Goal: Task Accomplishment & Management: Manage account settings

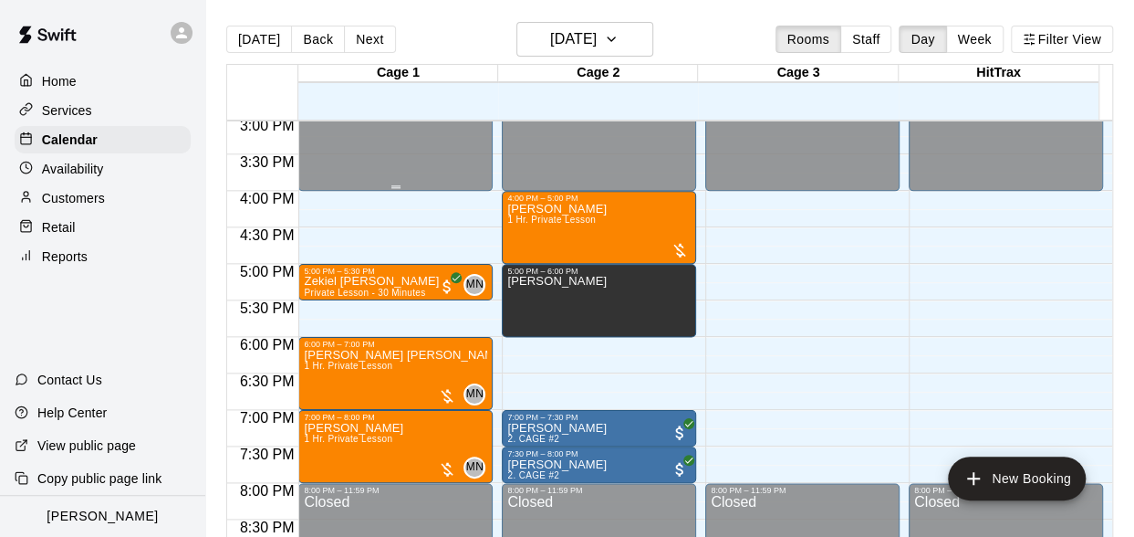
scroll to position [1119, 0]
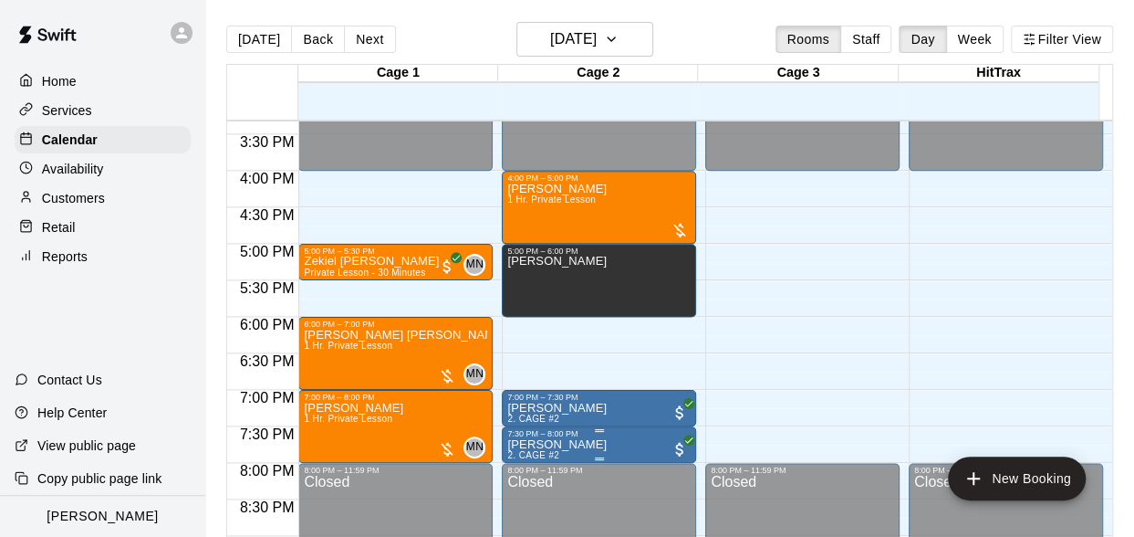
click at [522, 453] on span "2. CAGE #2" at bounding box center [533, 455] width 52 height 10
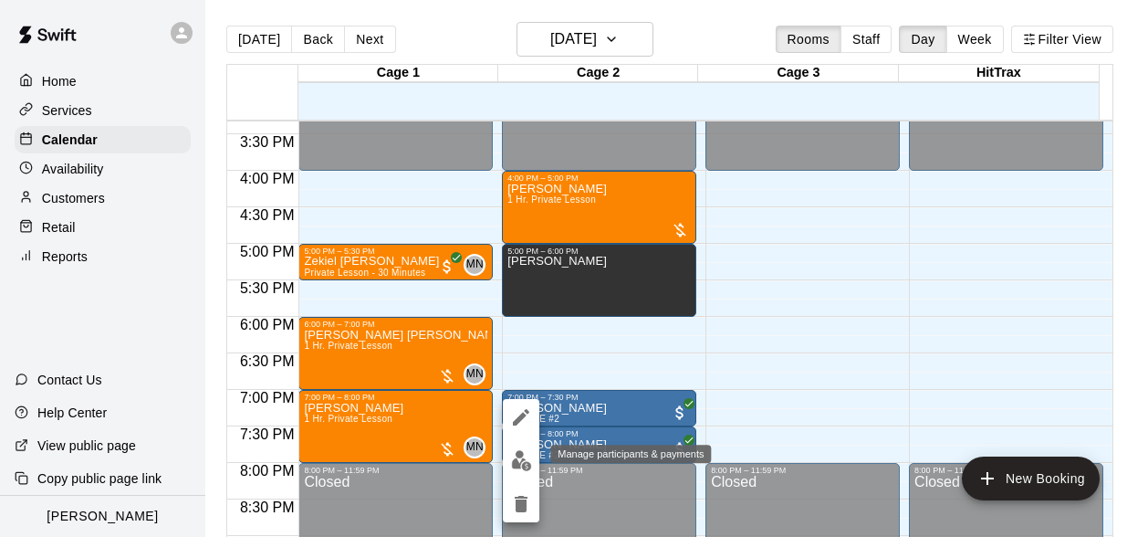
click at [518, 463] on img "edit" at bounding box center [521, 460] width 21 height 21
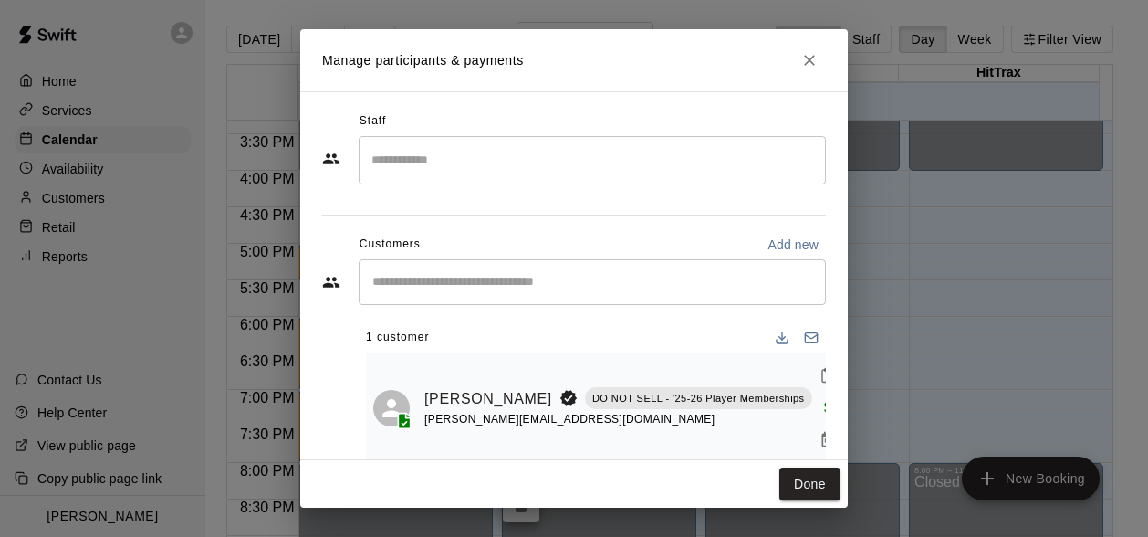
click at [434, 387] on link "[PERSON_NAME]" at bounding box center [488, 399] width 128 height 24
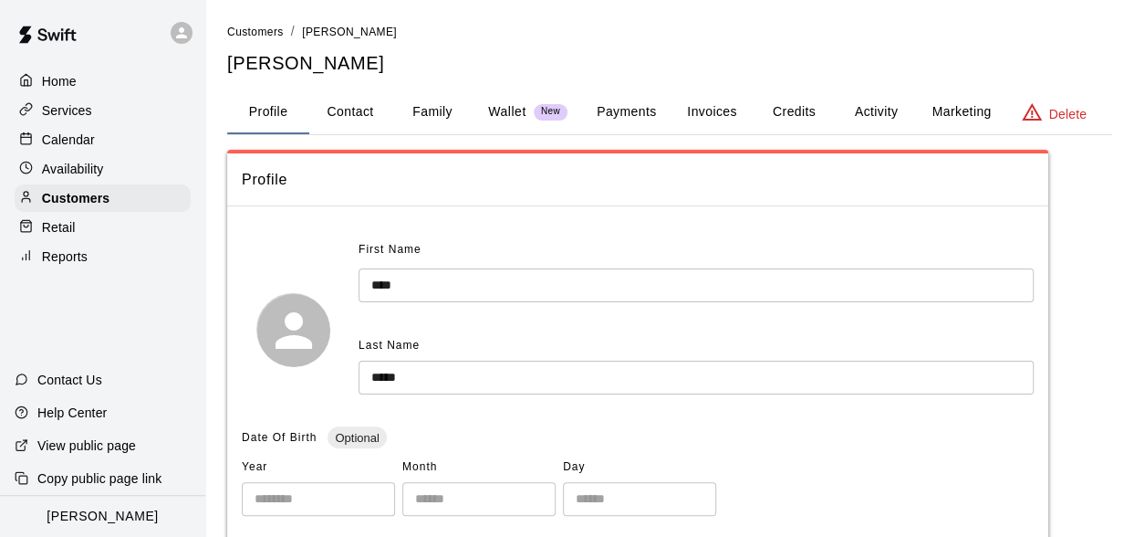
click at [341, 122] on button "Contact" at bounding box center [350, 112] width 82 height 44
select select "**"
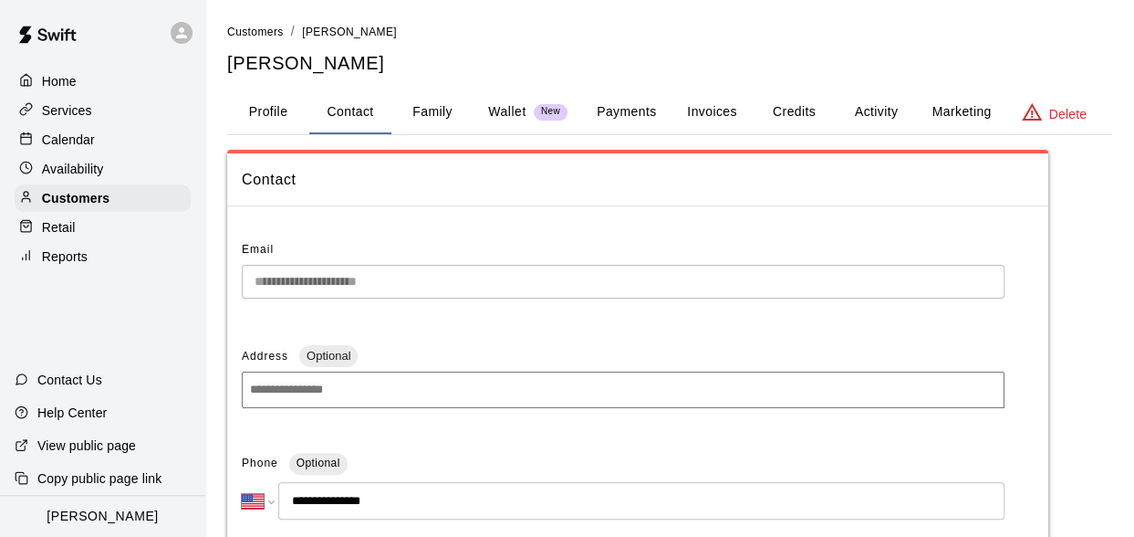
click at [94, 149] on div "Calendar" at bounding box center [103, 139] width 176 height 27
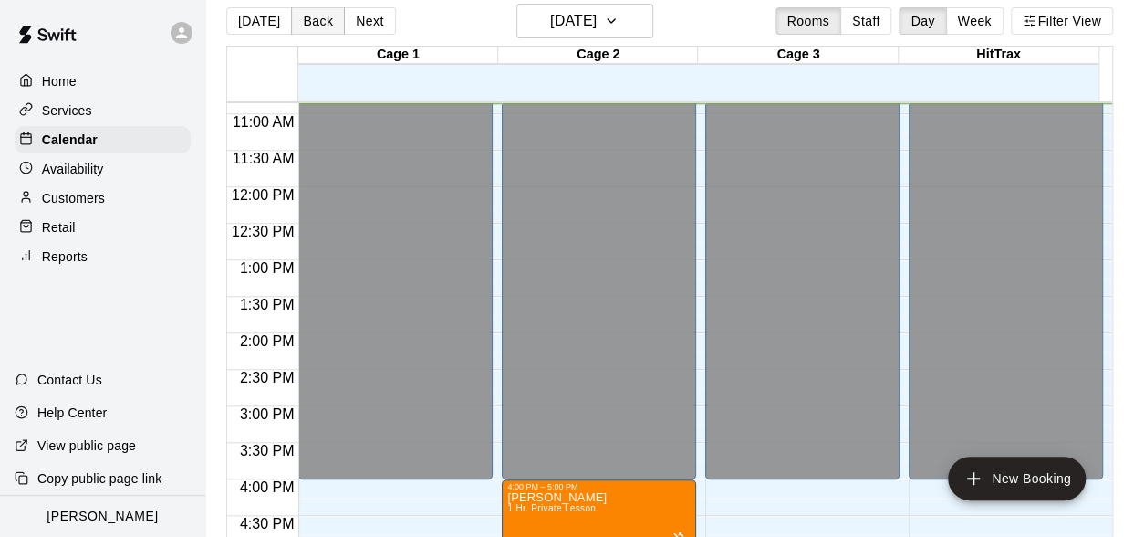
scroll to position [29, 0]
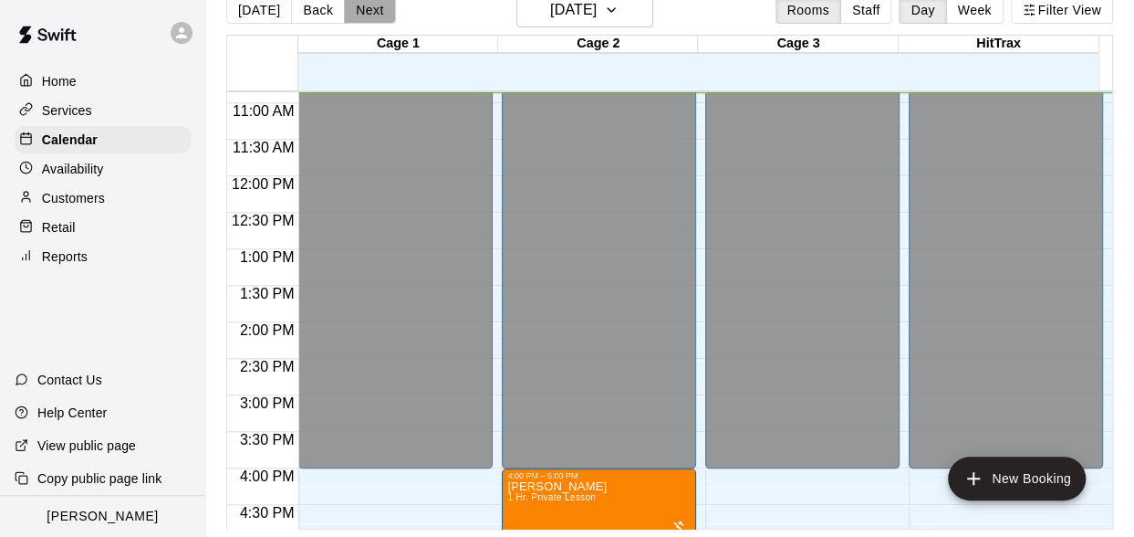
click at [352, 12] on button "Next" at bounding box center [369, 9] width 51 height 27
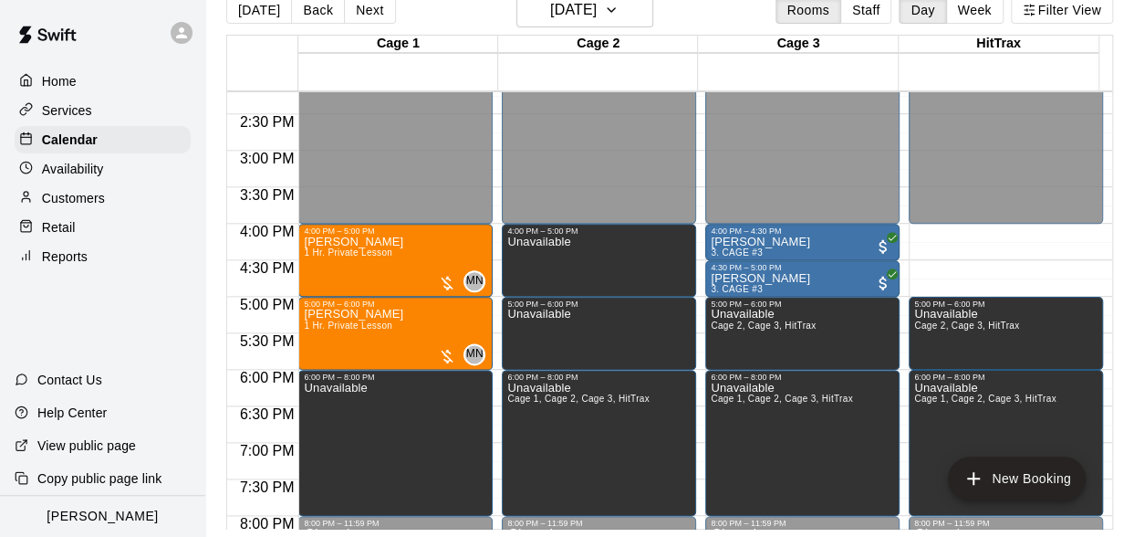
scroll to position [1066, 0]
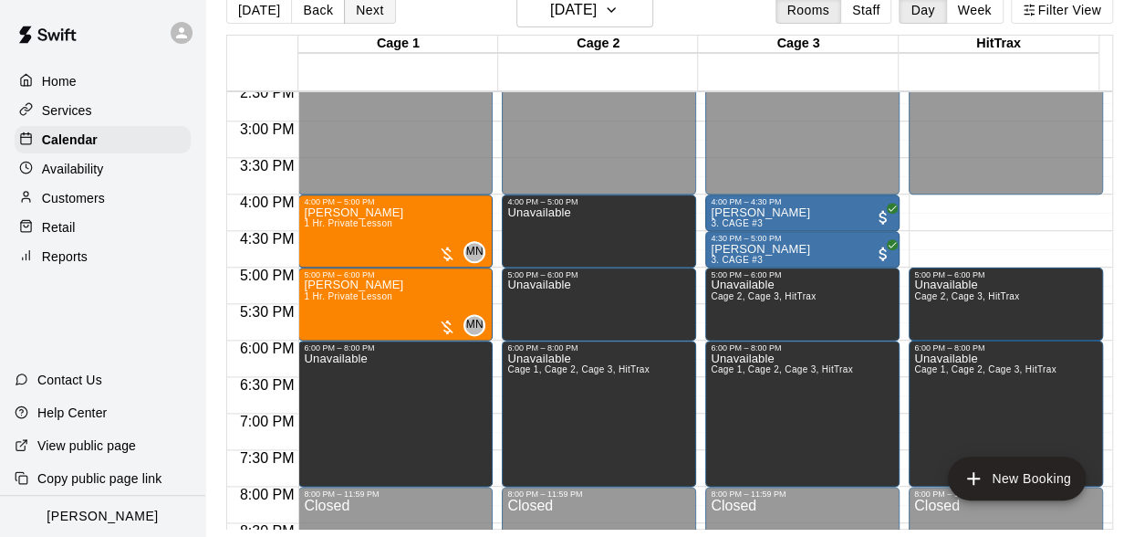
click at [359, 19] on button "Next" at bounding box center [369, 9] width 51 height 27
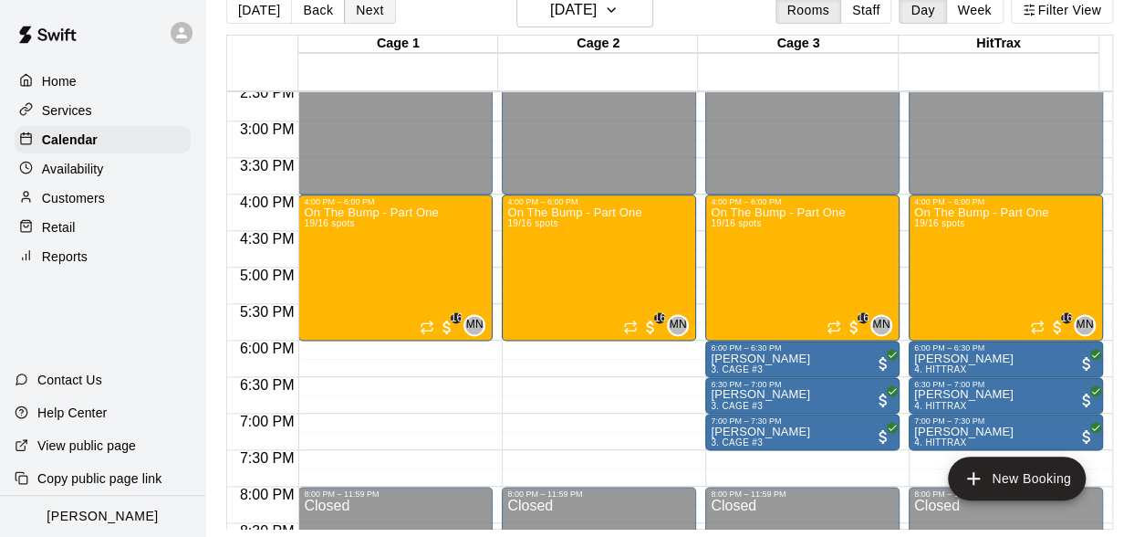
click at [359, 19] on button "Next" at bounding box center [369, 9] width 51 height 27
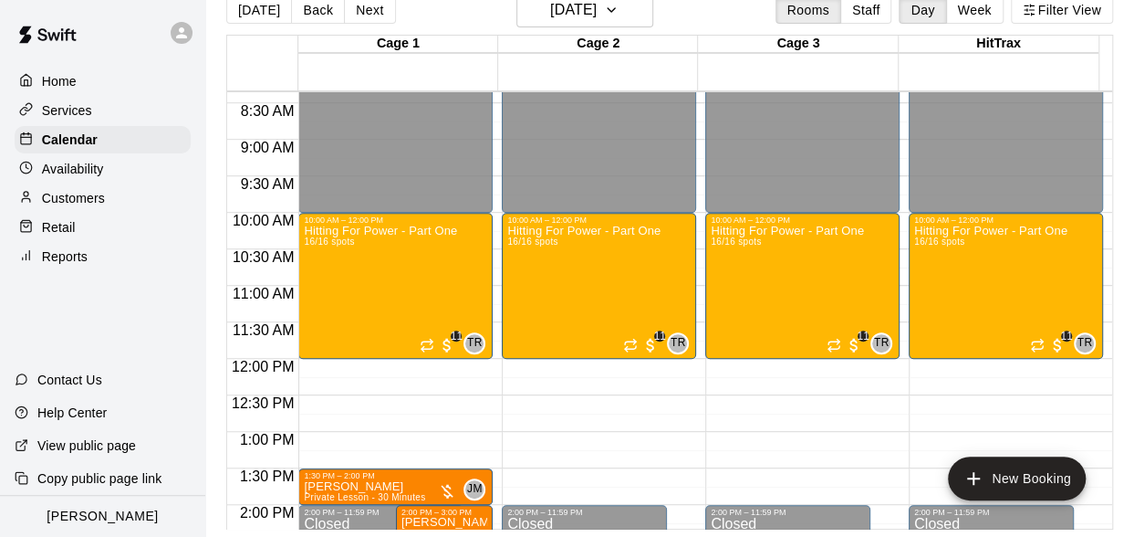
scroll to position [701, 0]
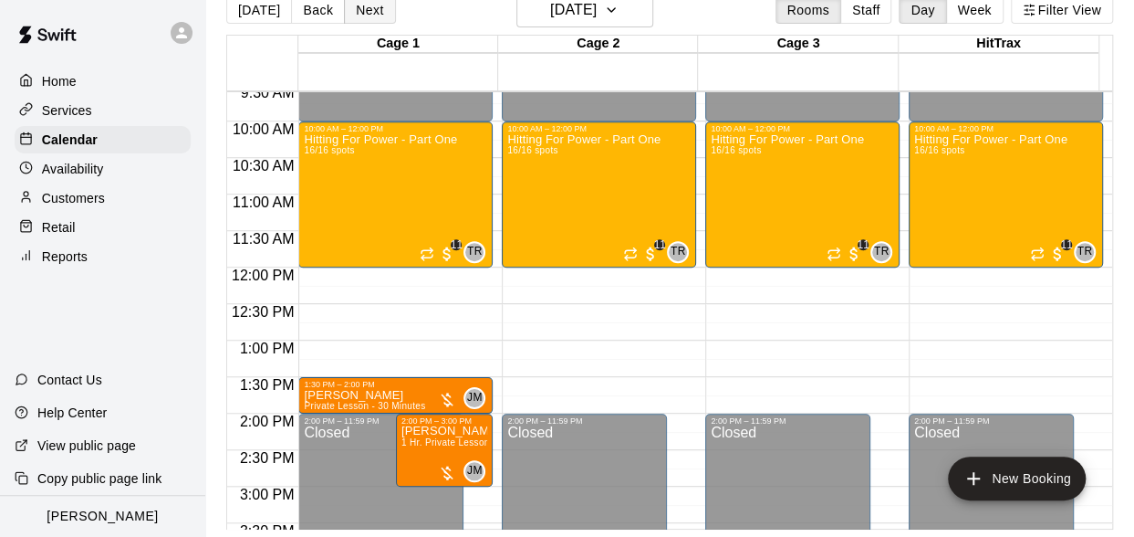
click at [349, 7] on button "Next" at bounding box center [369, 9] width 51 height 27
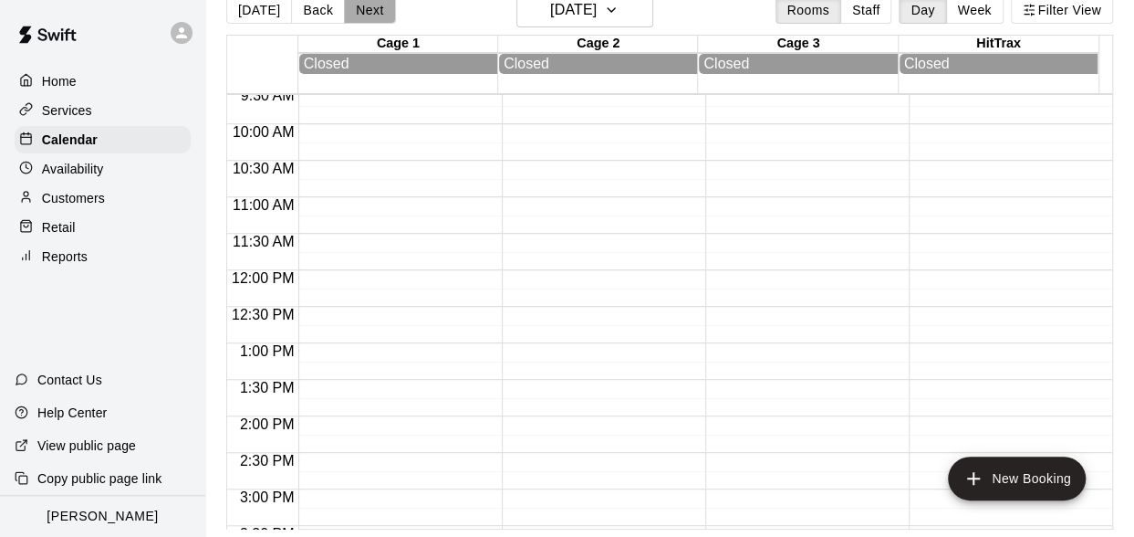
click at [349, 7] on button "Next" at bounding box center [369, 9] width 51 height 27
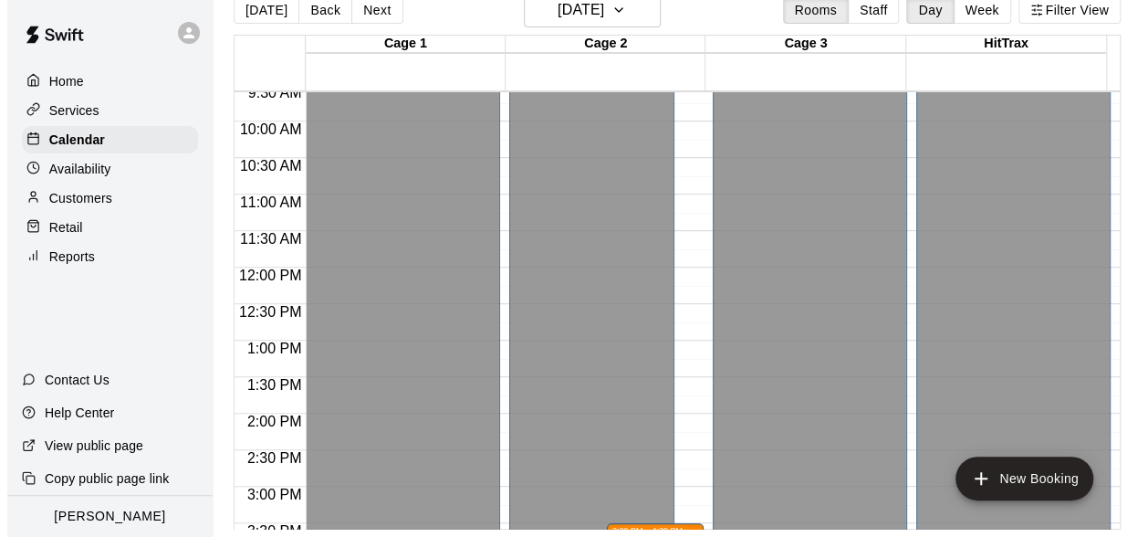
scroll to position [1066, 0]
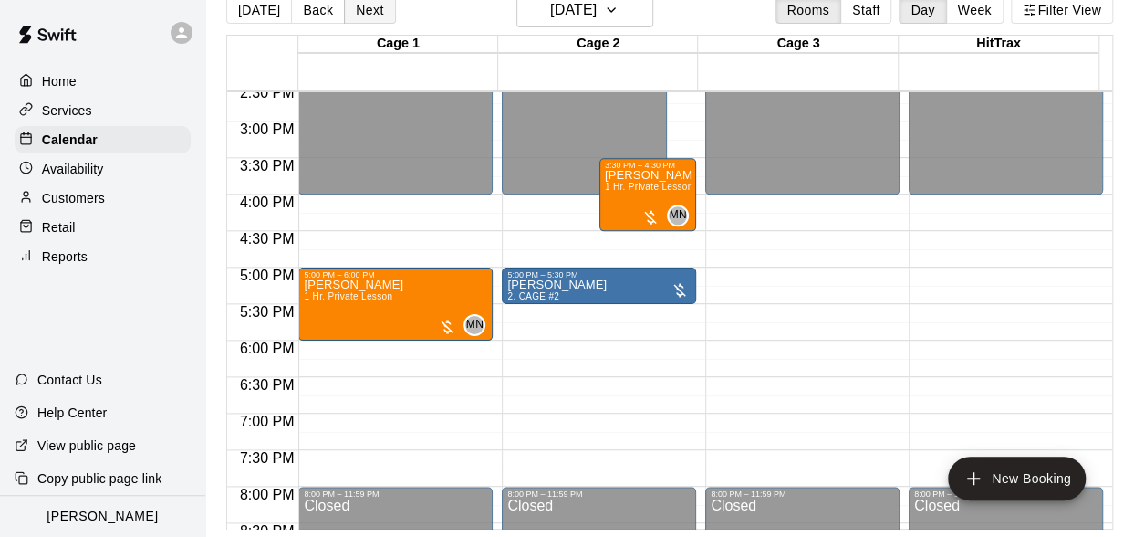
click at [349, 12] on button "Next" at bounding box center [369, 9] width 51 height 27
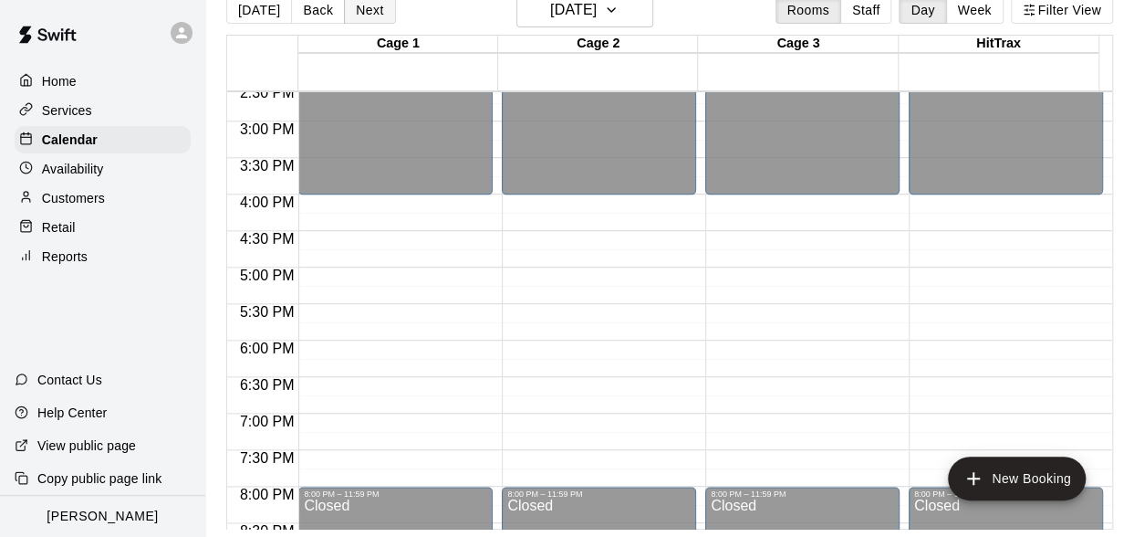
click at [349, 11] on button "Next" at bounding box center [369, 9] width 51 height 27
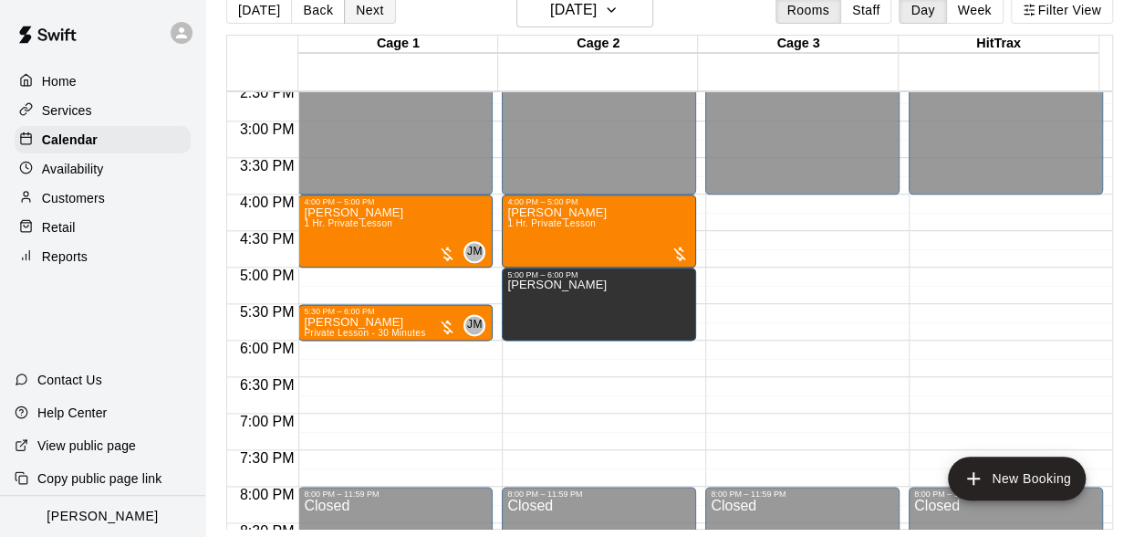
click at [370, 15] on button "Next" at bounding box center [369, 9] width 51 height 27
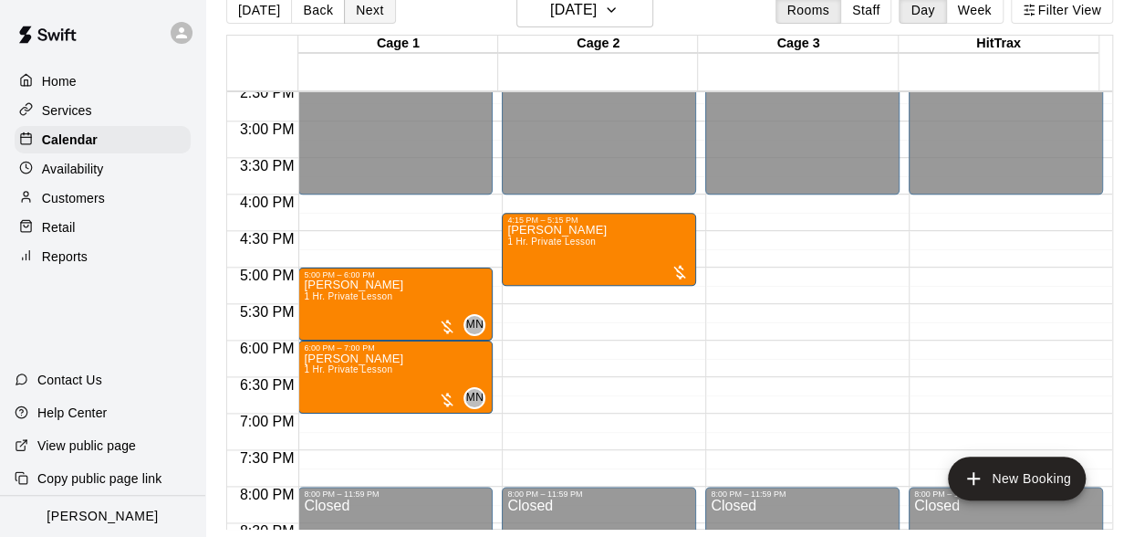
click at [370, 15] on button "Next" at bounding box center [369, 9] width 51 height 27
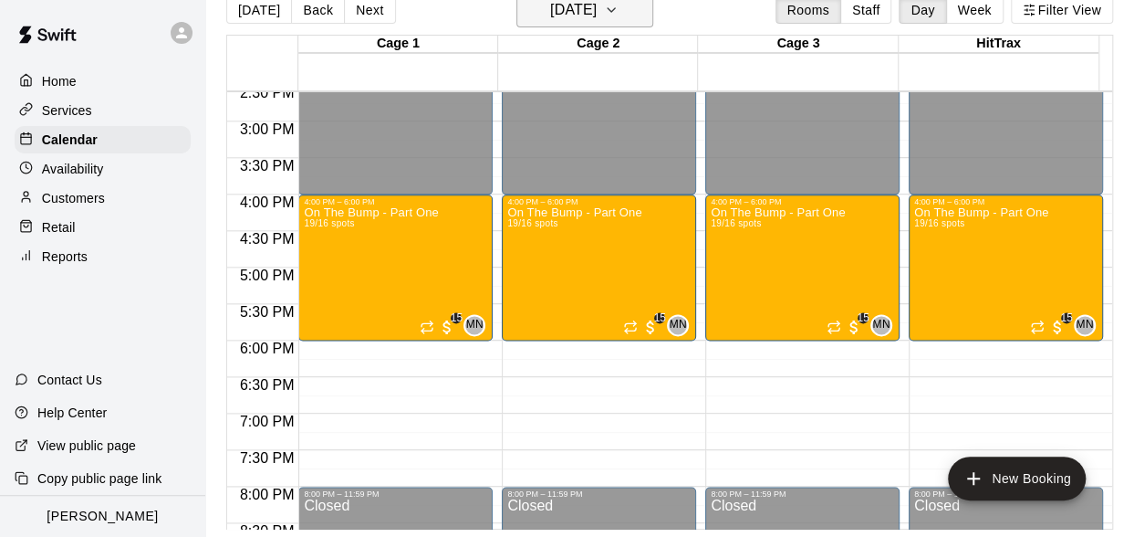
click at [565, 17] on h6 "[DATE]" at bounding box center [573, 10] width 47 height 26
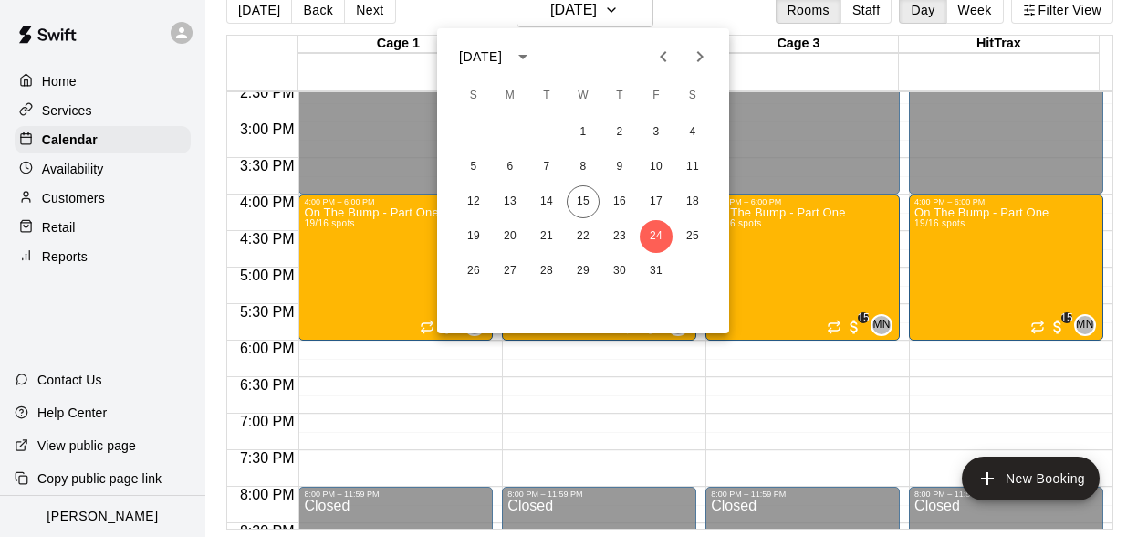
click at [255, 11] on div at bounding box center [574, 268] width 1148 height 537
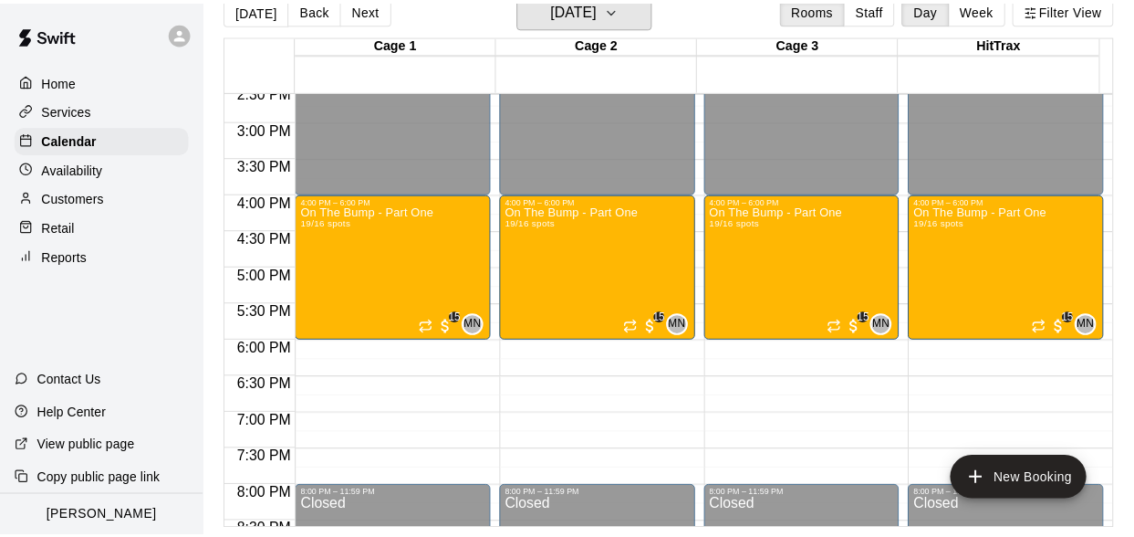
scroll to position [22, 0]
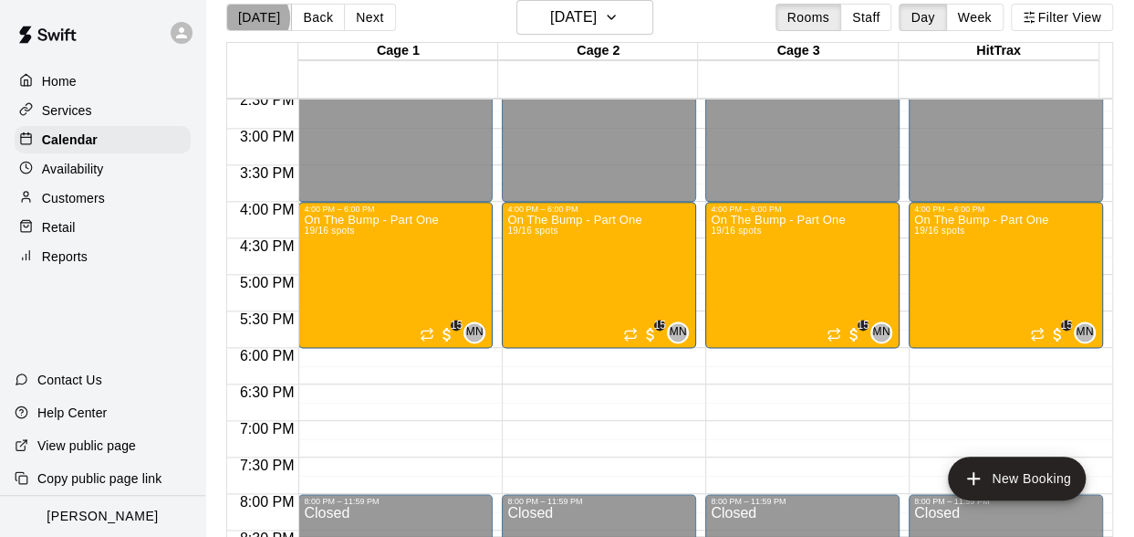
click at [256, 18] on button "[DATE]" at bounding box center [259, 17] width 66 height 27
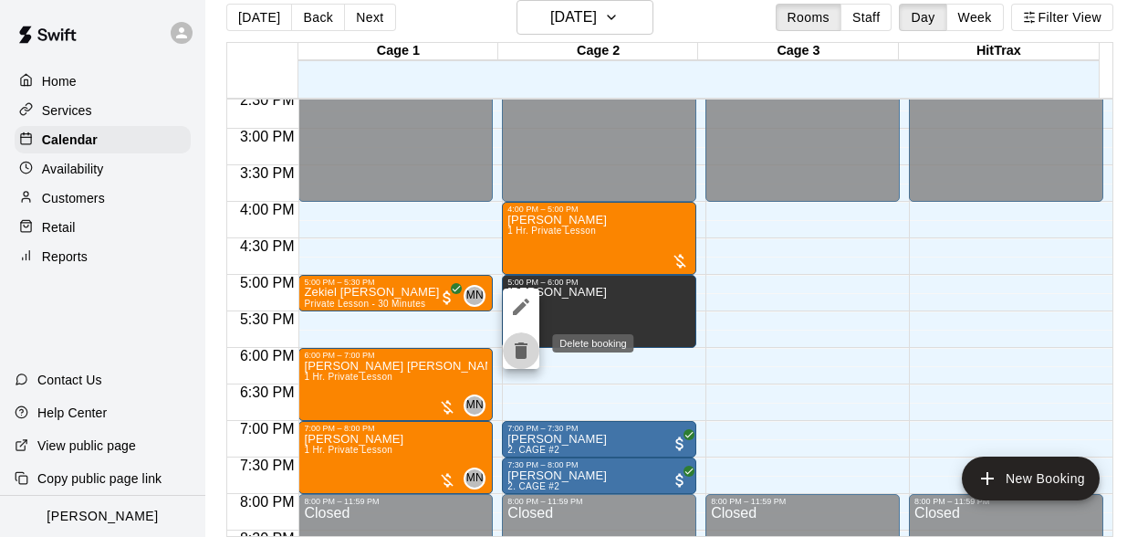
click at [511, 353] on icon "delete" at bounding box center [521, 350] width 22 height 22
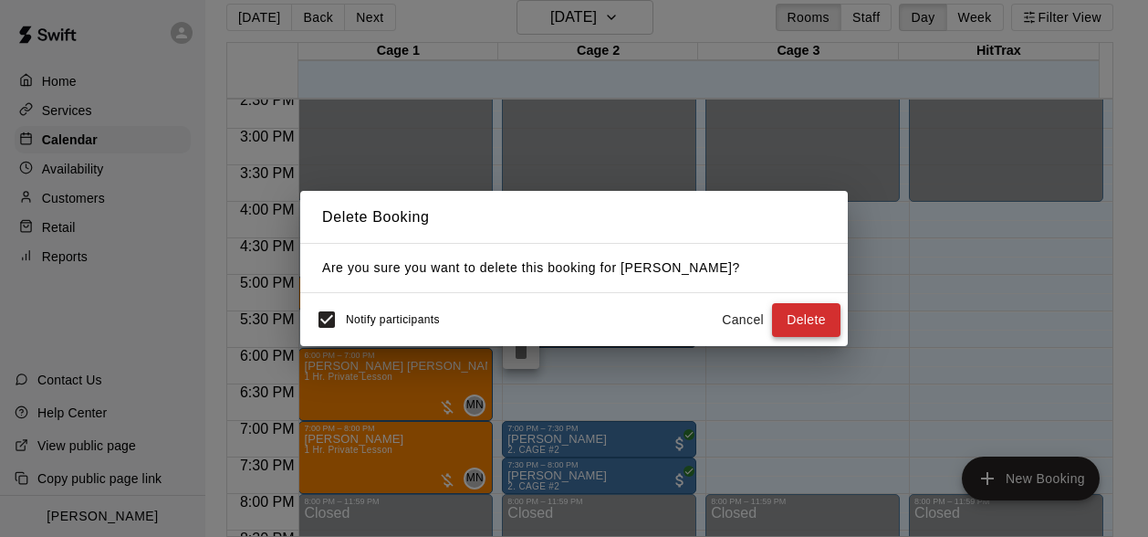
click at [797, 328] on button "Delete" at bounding box center [806, 320] width 68 height 34
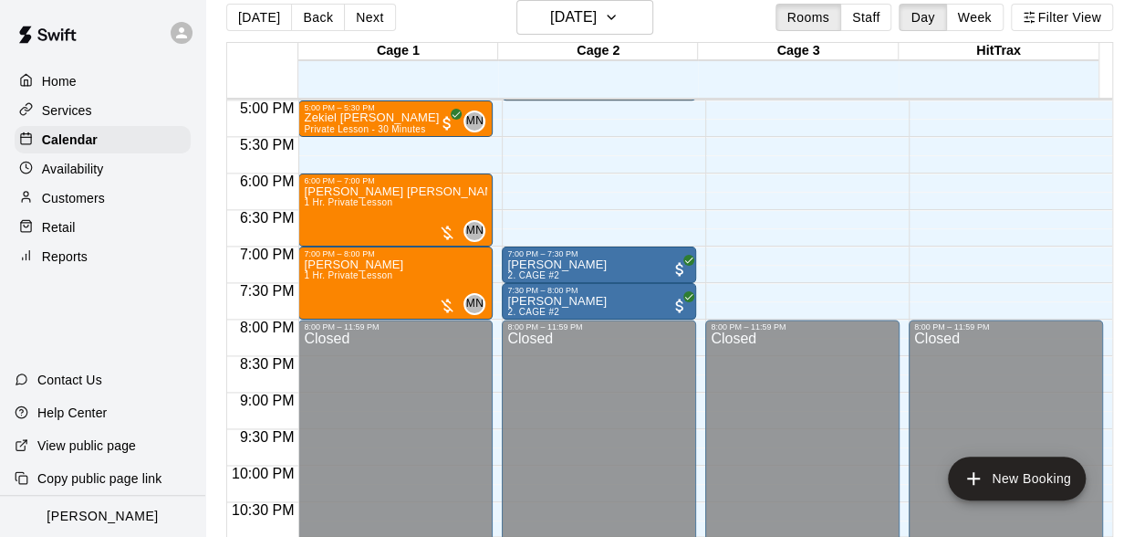
scroll to position [1248, 0]
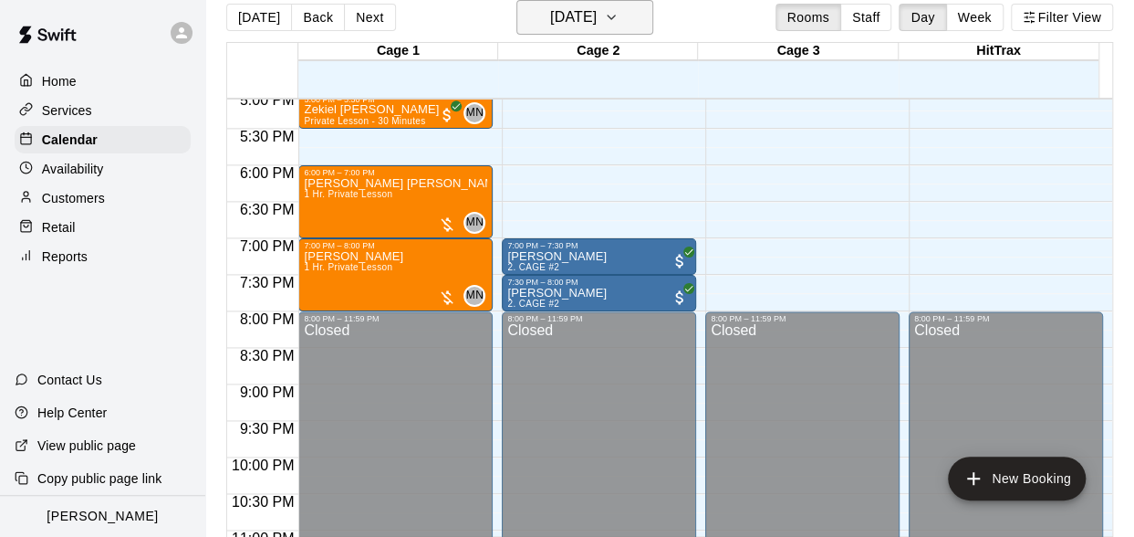
click at [597, 11] on h6 "[DATE]" at bounding box center [573, 18] width 47 height 26
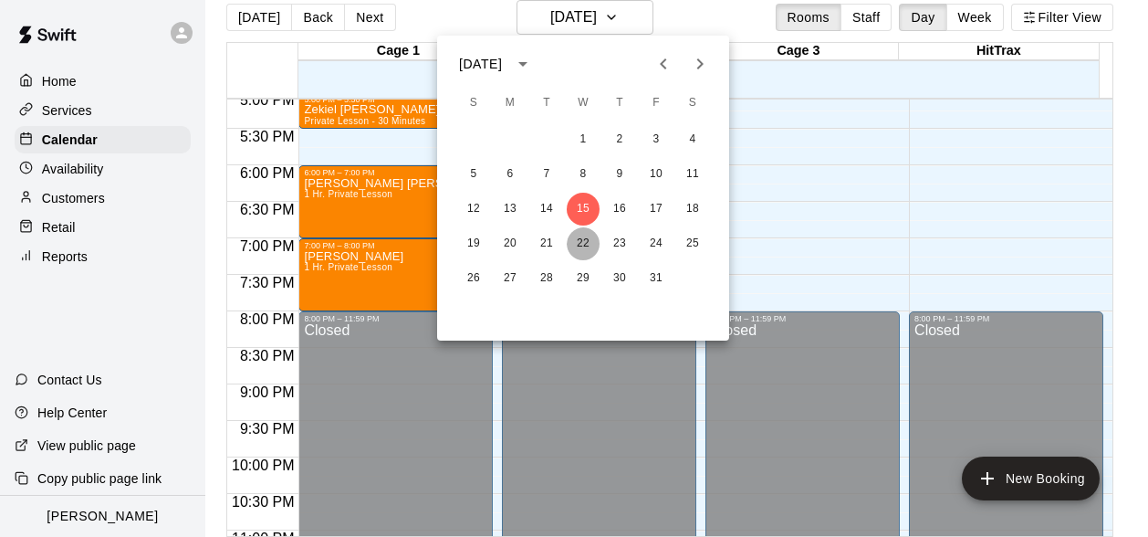
click at [588, 247] on button "22" at bounding box center [583, 243] width 33 height 33
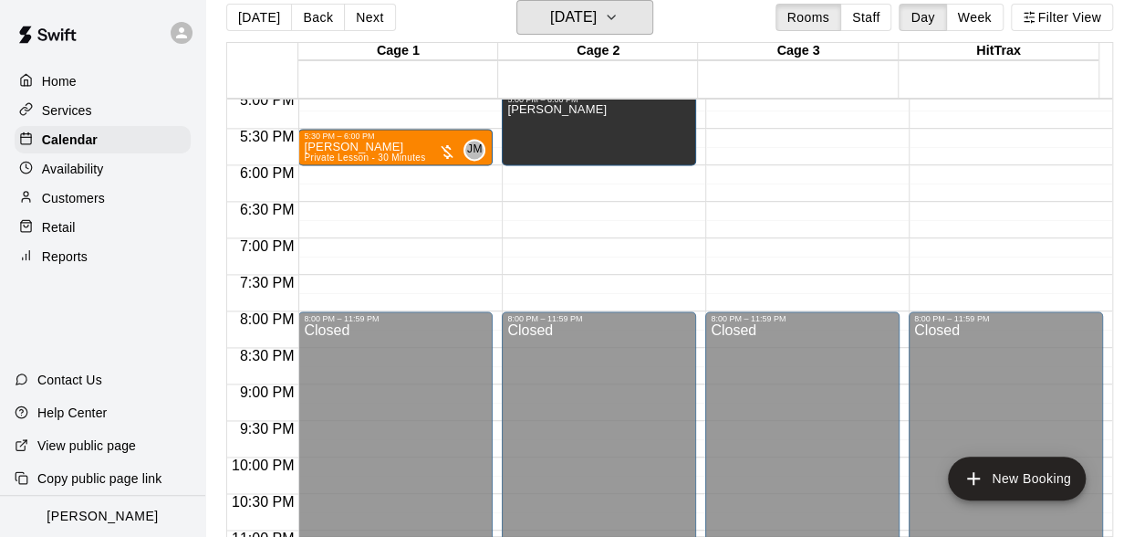
scroll to position [883, 0]
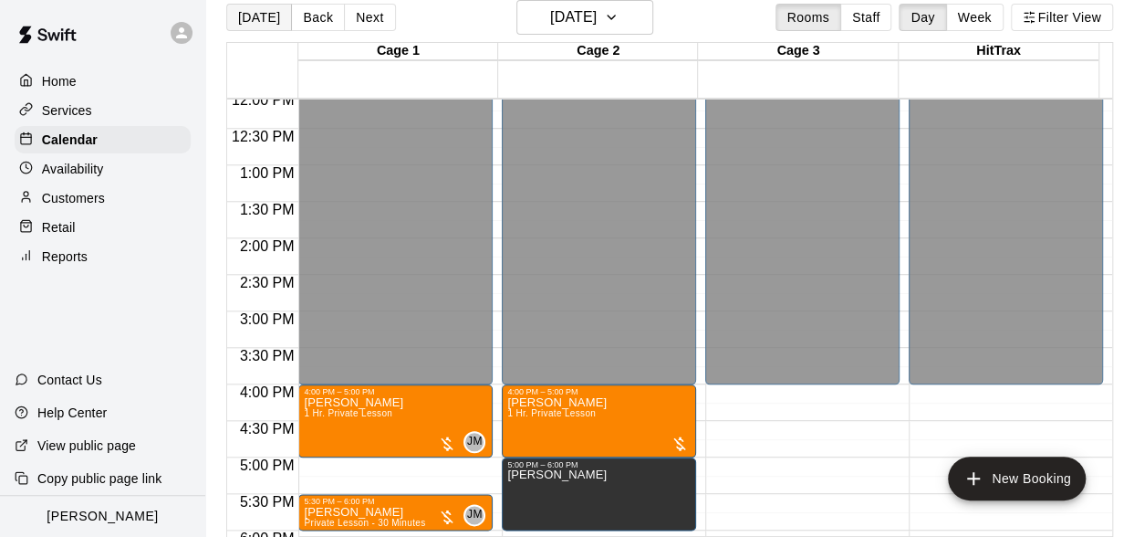
click at [259, 20] on button "[DATE]" at bounding box center [259, 17] width 66 height 27
